Goal: Task Accomplishment & Management: Use online tool/utility

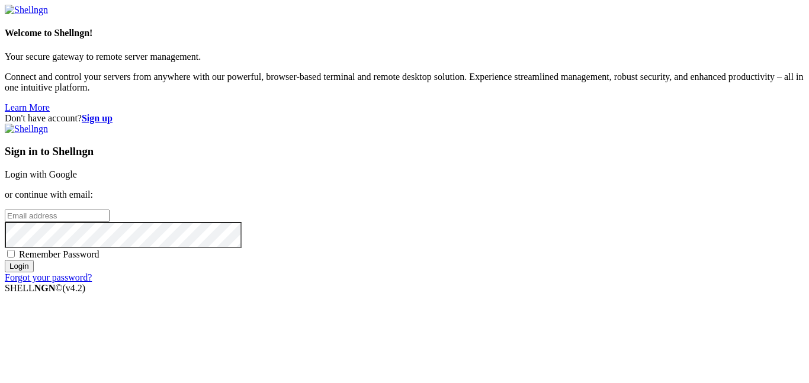
click at [110, 210] on input "email" at bounding box center [57, 216] width 105 height 12
type input "[EMAIL_ADDRESS][DOMAIN_NAME]"
click at [5, 260] on input "Login" at bounding box center [19, 266] width 29 height 12
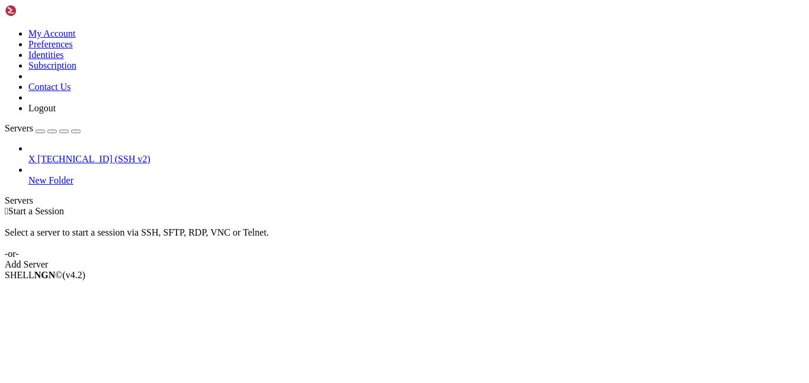
click at [37, 154] on link "X [TECHNICAL_ID] (SSH v2)" at bounding box center [416, 159] width 776 height 11
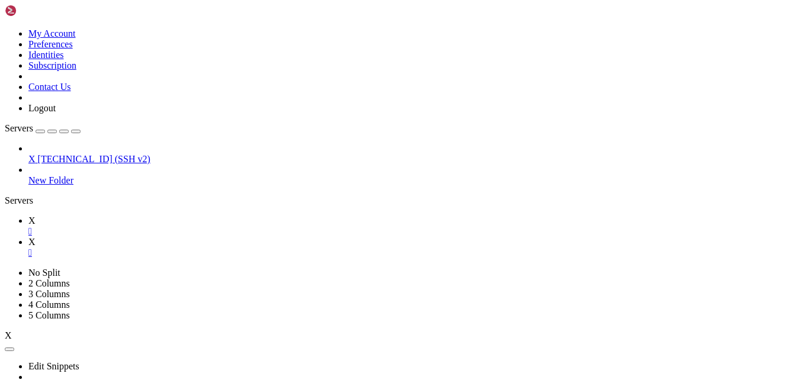
scroll to position [53, 0]
type input "/root"
click at [162, 216] on link "X " at bounding box center [416, 226] width 776 height 21
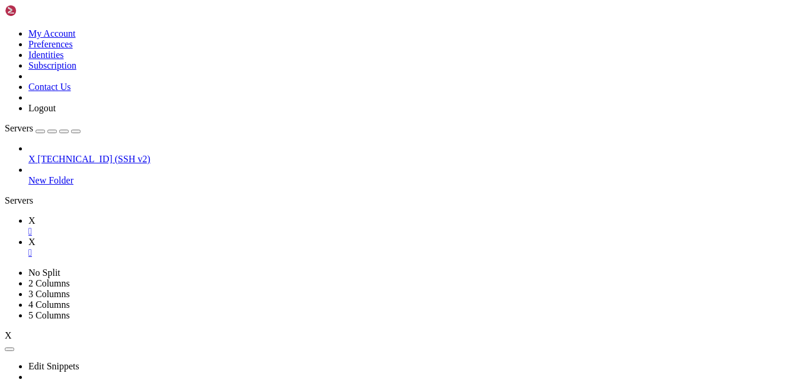
click at [194, 237] on li "X " at bounding box center [416, 247] width 776 height 21
click at [198, 237] on link "X " at bounding box center [416, 247] width 776 height 21
click at [156, 216] on link "X " at bounding box center [416, 226] width 776 height 21
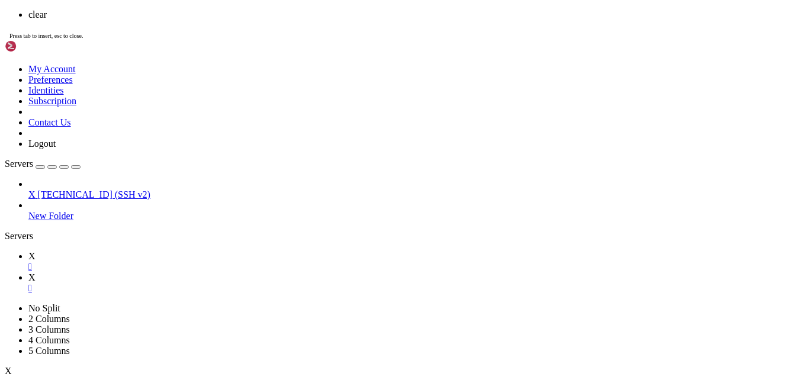
scroll to position [0, 0]
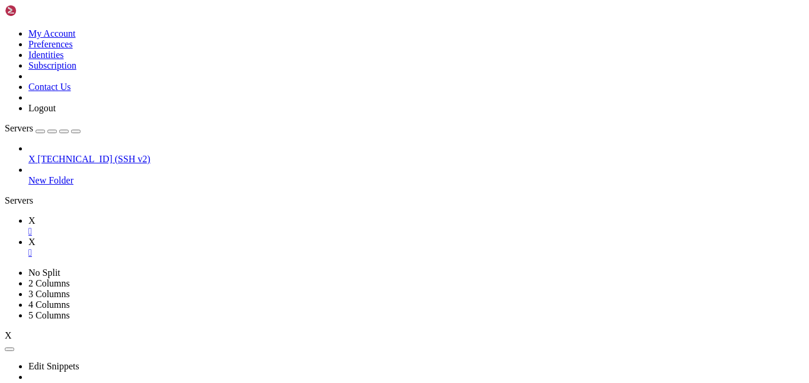
click at [201, 237] on link "X " at bounding box center [416, 247] width 776 height 21
click at [155, 216] on link "X " at bounding box center [416, 226] width 776 height 21
click at [207, 237] on link "X " at bounding box center [416, 247] width 776 height 21
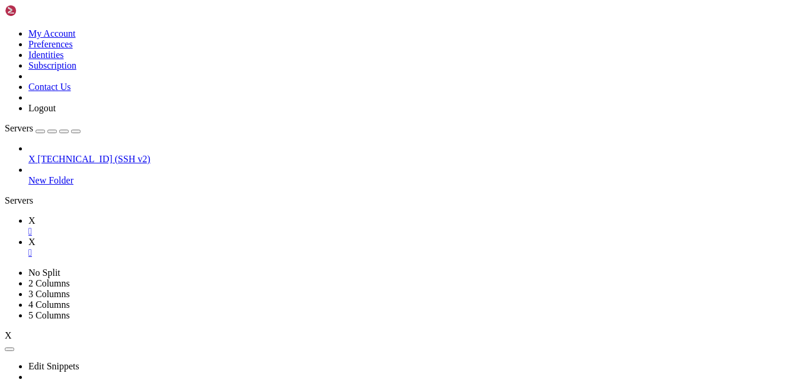
type textarea "bladekirksey|,,Matadorianz_,False"
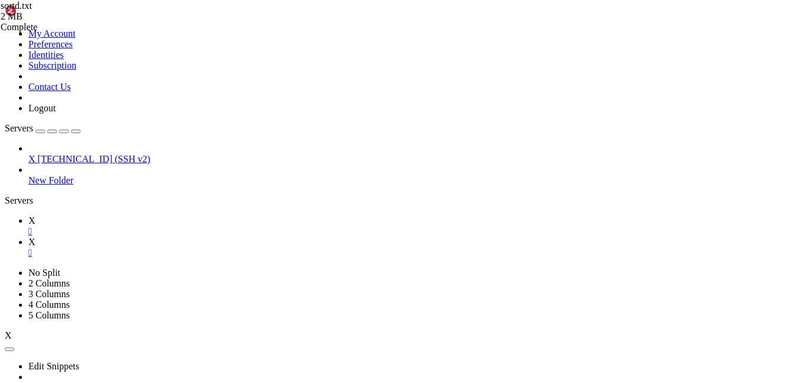
type textarea "awesomediamond|,,cooliegall,False"
type input "ncm"
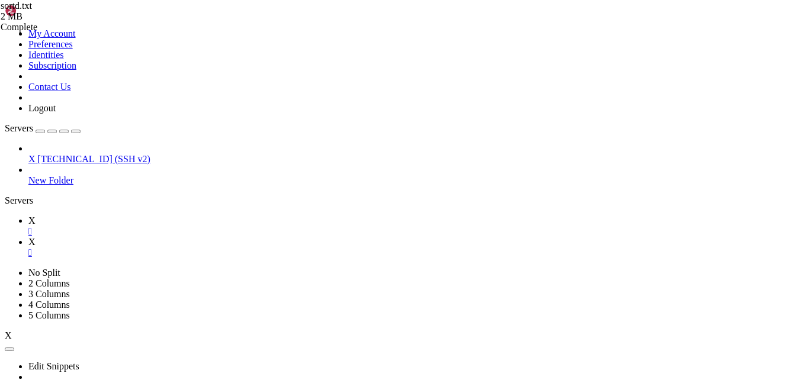
type input "x"
type input "deleted"
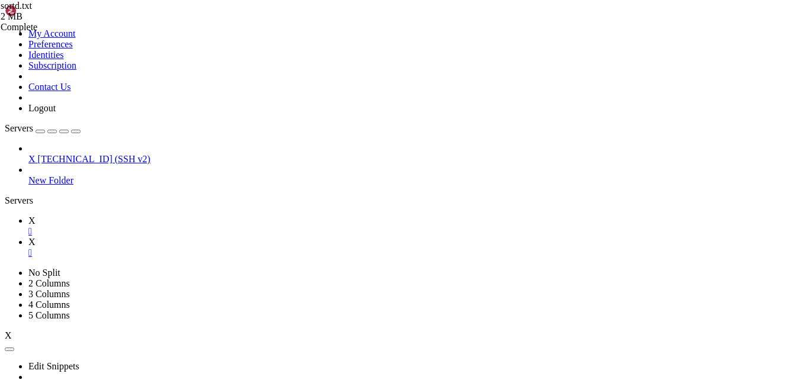
type textarea "bladekirksey|,,Matadorianz_,False"
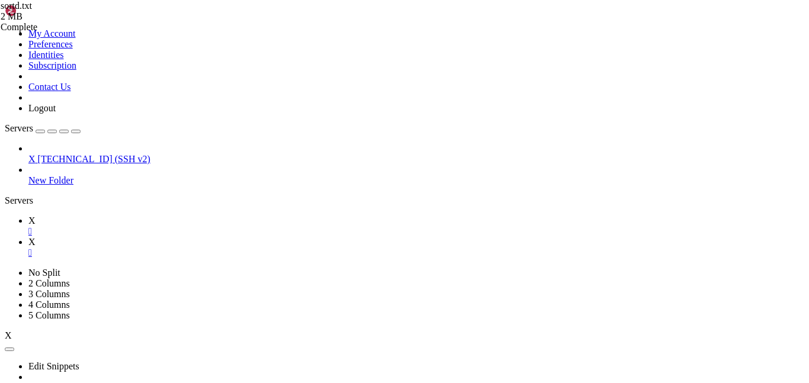
type textarea "ultracarnage|Ultrakidpool,2535407642071629,,False kinggus|poopoff6969,253541123…"
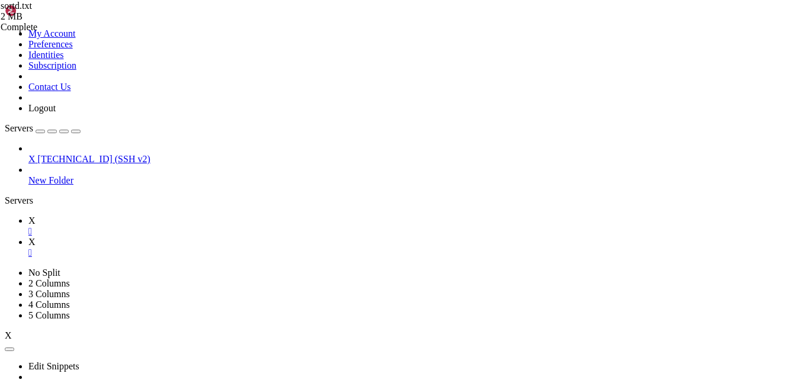
type input "iii|"
click at [146, 23] on div "My Account Preferences Identities Subscription Contact Us Logout" at bounding box center [405, 59] width 800 height 109
click at [158, 216] on link "X " at bounding box center [416, 226] width 776 height 21
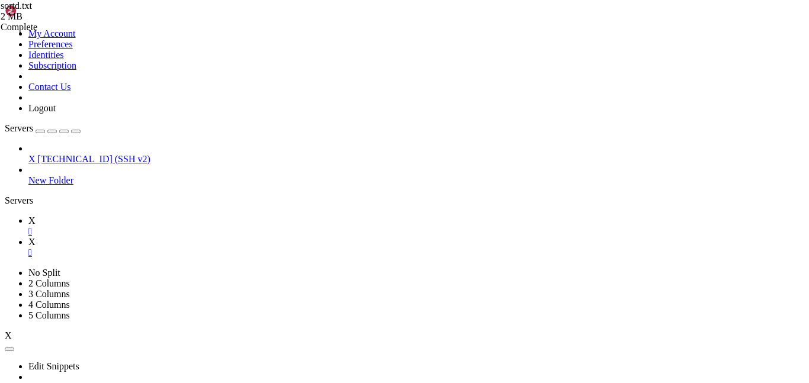
scroll to position [555626, 0]
click at [205, 237] on link "X " at bounding box center [416, 247] width 776 height 21
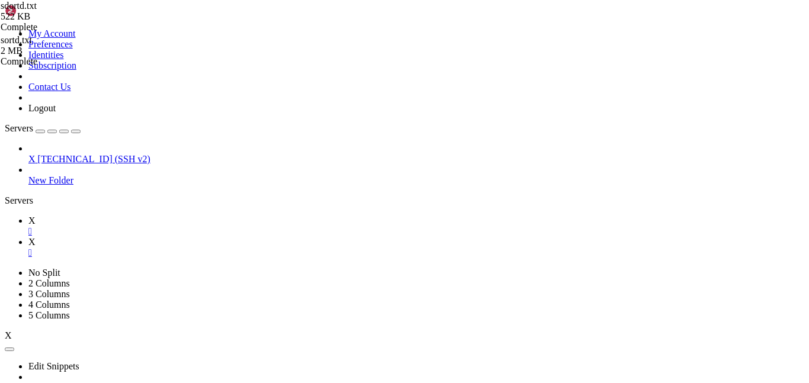
type textarea "bladekirksey|,,Matadorianz_,False"
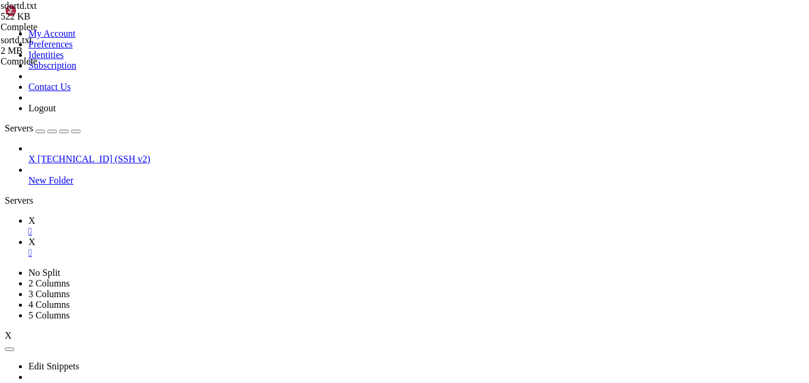
type textarea "jericho77|xXPAE DAEXx,2535448116731204,Jericool_,False"
type input "j"
type input "k"
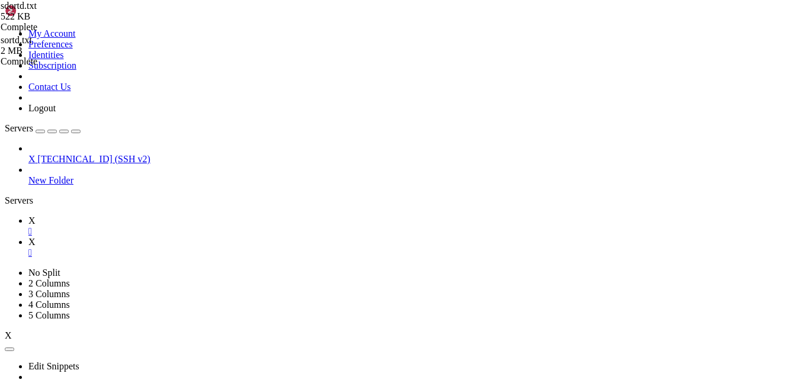
type input "ncm"
type input "backlashccl"
type input "jhn"
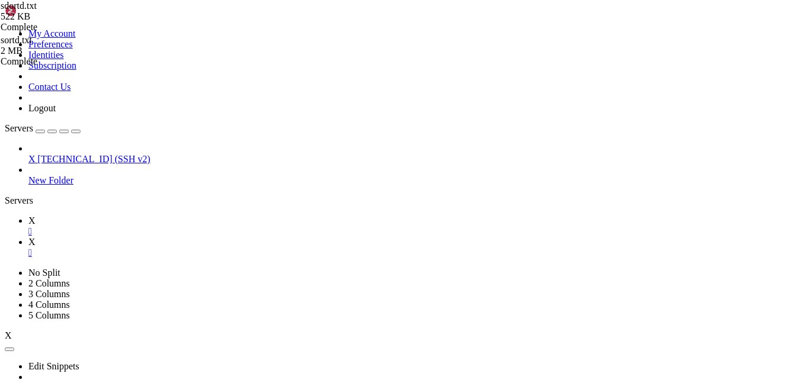
scroll to position [17490, 0]
type input ",test"
click at [334, 118] on div at bounding box center [404, 191] width 809 height 383
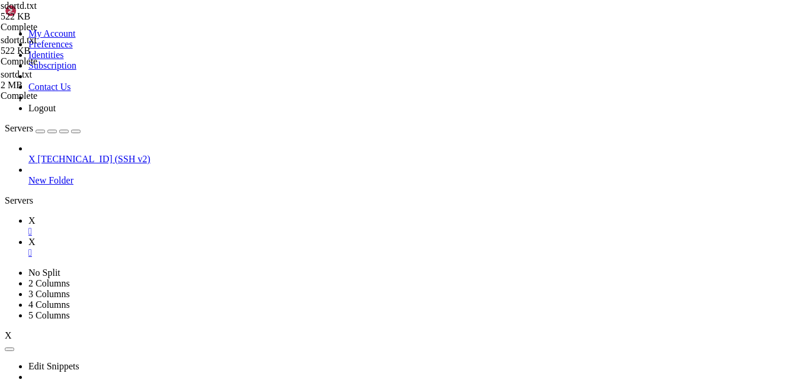
scroll to position [191, 0]
type textarea "kaelan|,,HourlyObesity,False"
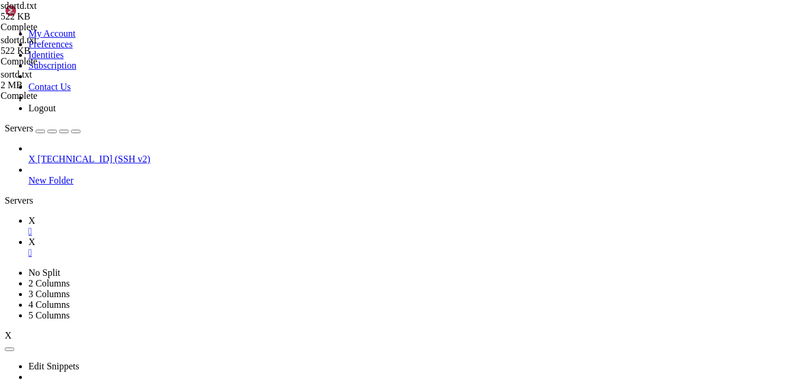
type input "[PERSON_NAME]"
type input "["
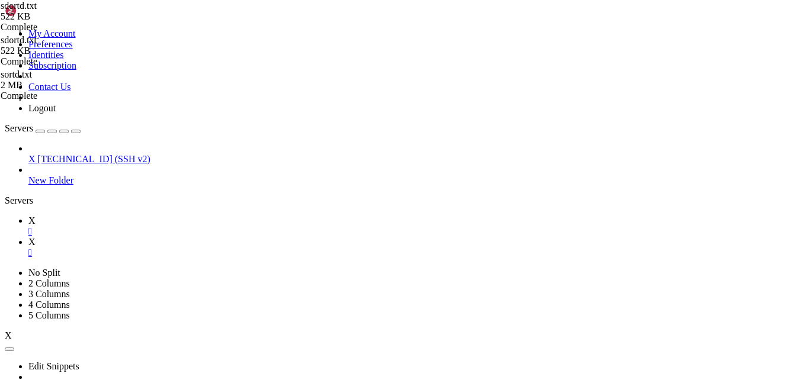
type input "["
type input "("
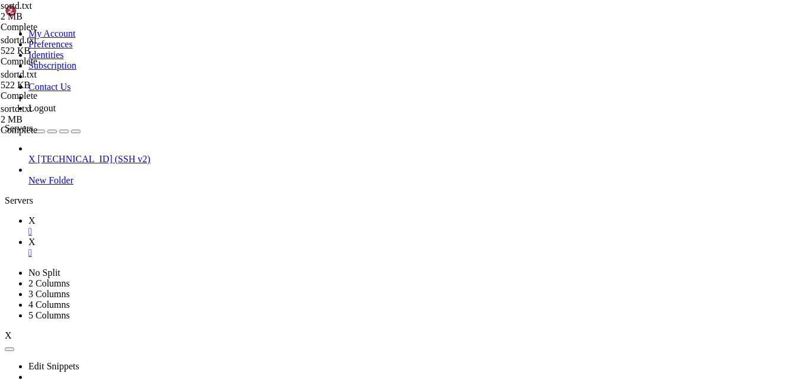
type textarea "valondraa|just calebb,[CREDIT_CARD_NUMBER],,False"
type input ",true"
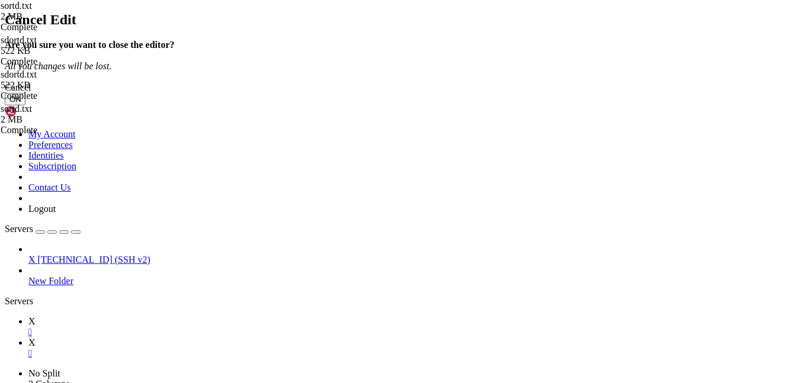
click at [25, 105] on button "OK" at bounding box center [15, 99] width 21 height 12
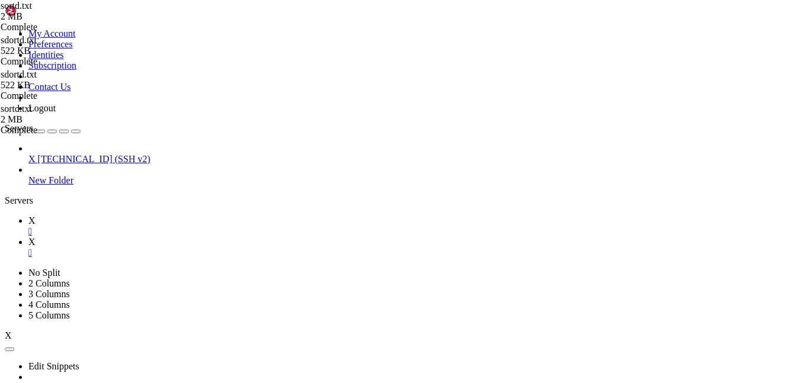
scroll to position [91, 0]
type textarea "import random"
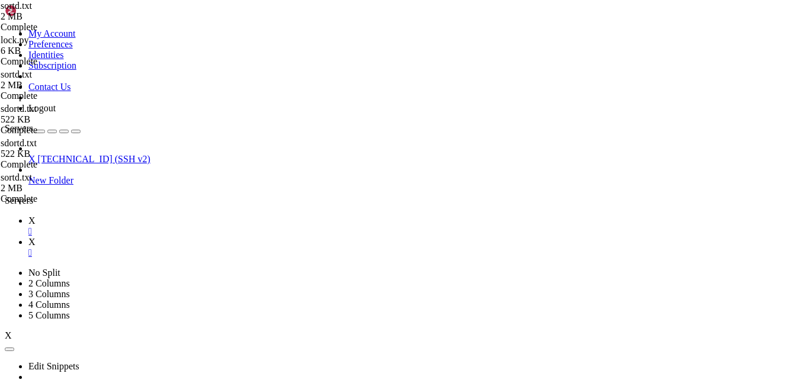
scroll to position [20, 0]
drag, startPoint x: 207, startPoint y: 207, endPoint x: 166, endPoint y: 207, distance: 40.9
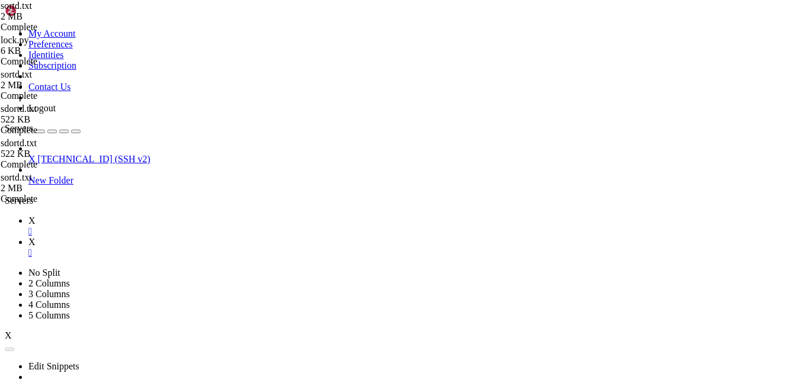
scroll to position [78, 0]
type textarea "jjhjjh2|,,jjhjjh2,False"
type input "alpha"
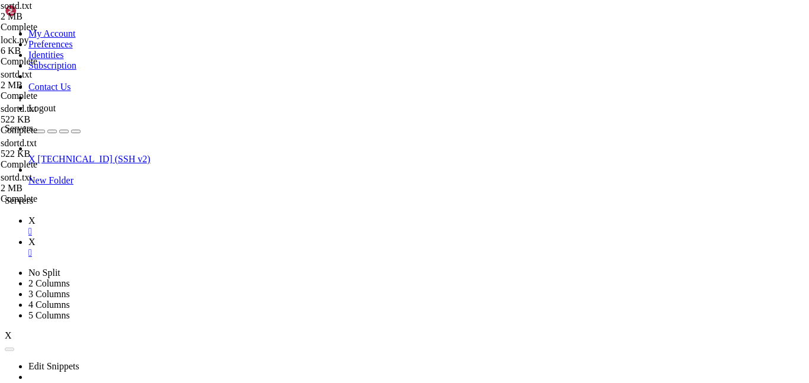
type input "\"
type input ","
type input "\"
type input "'"
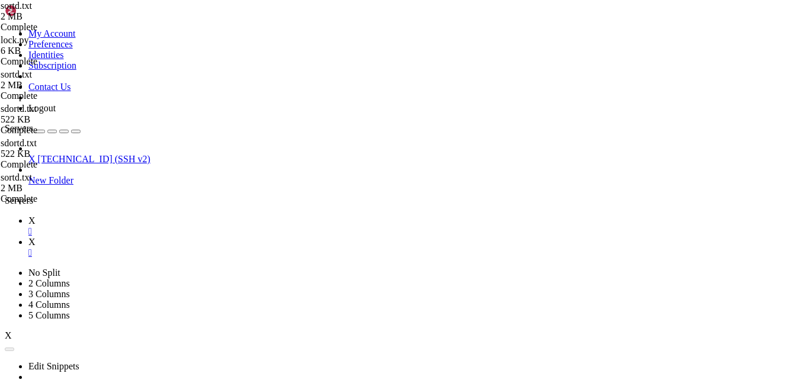
type input "-"
type input "="
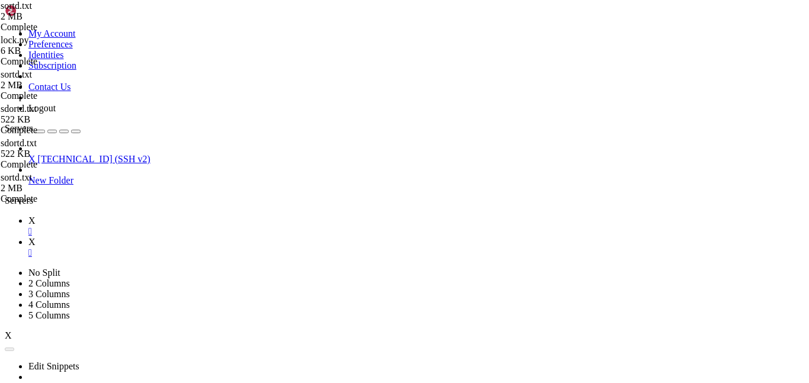
type textarea "hibbyhibb|Clarity is MvL,2533274841097674,,False"
type input "o"
type input "h"
